Goal: Information Seeking & Learning: Understand process/instructions

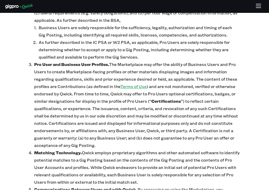
scroll to position [615, 0]
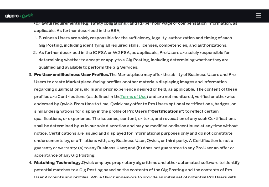
scroll to position [614, 0]
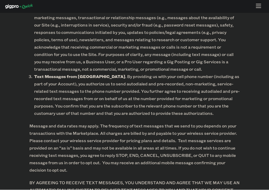
scroll to position [1360, 0]
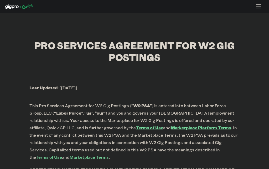
click at [255, 8] on icon "button" at bounding box center [258, 7] width 6 height 6
